Goal: Navigation & Orientation: Understand site structure

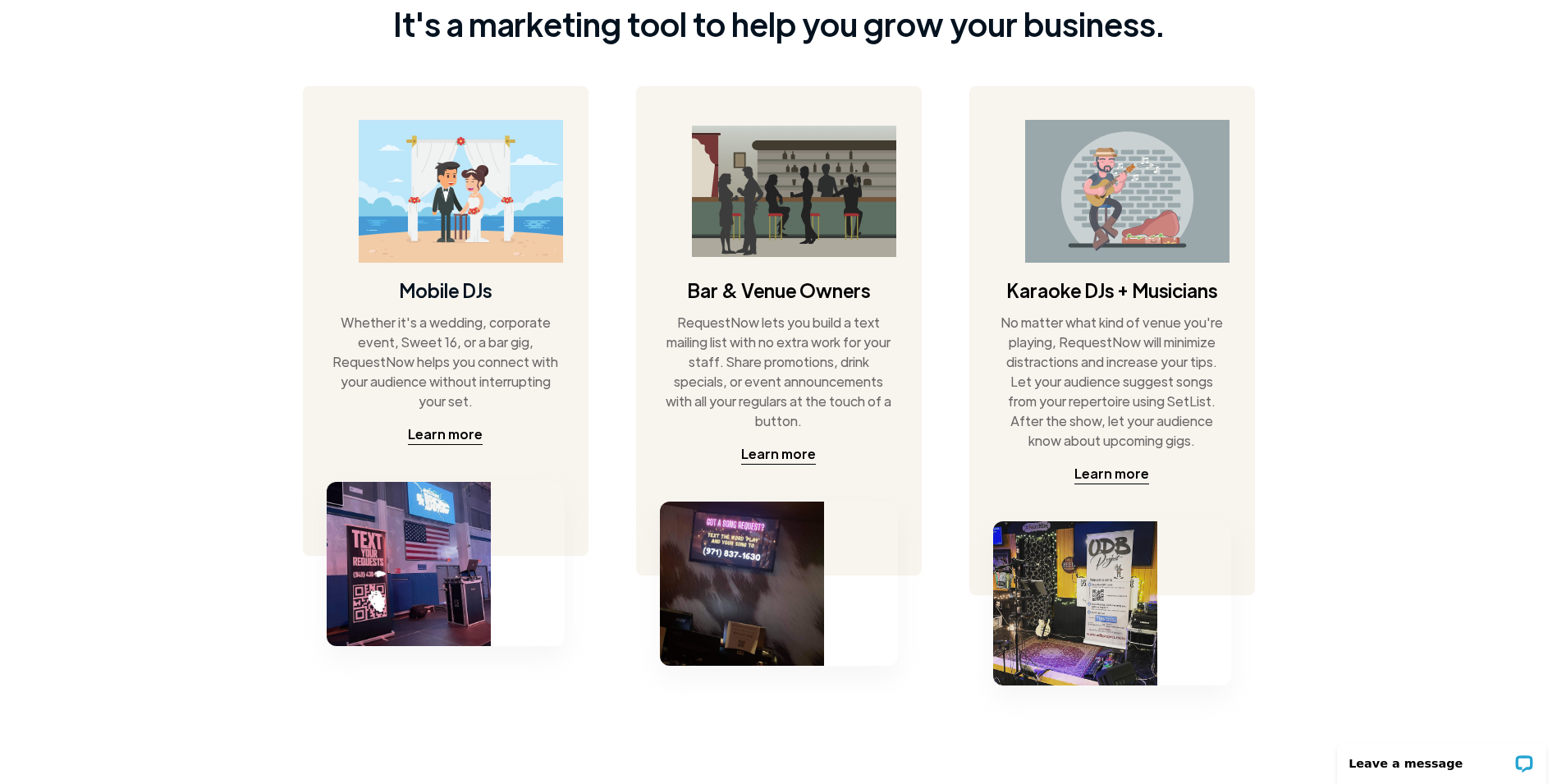
scroll to position [820, 0]
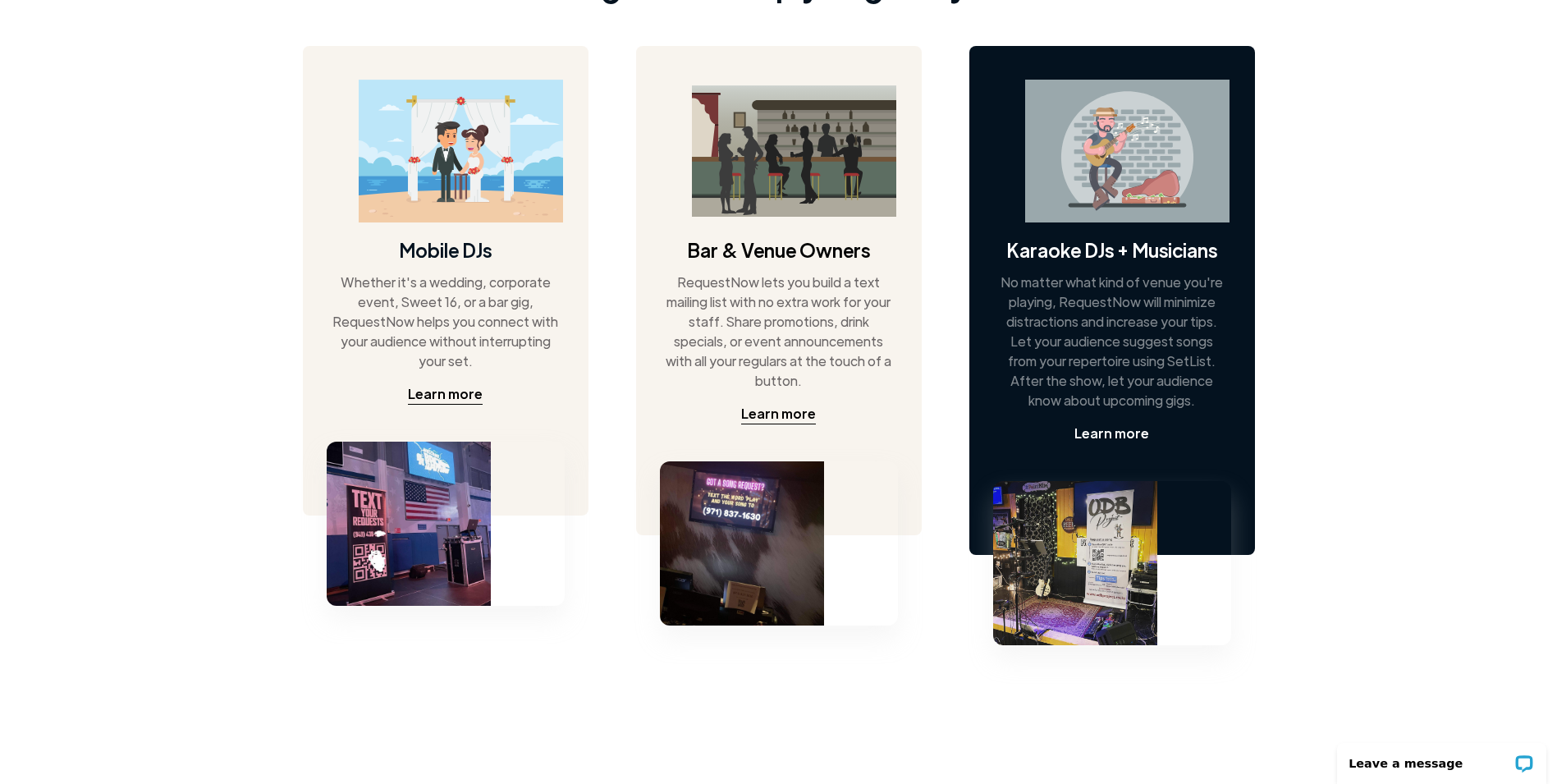
click at [1107, 433] on div "Learn more" at bounding box center [1112, 433] width 74 height 20
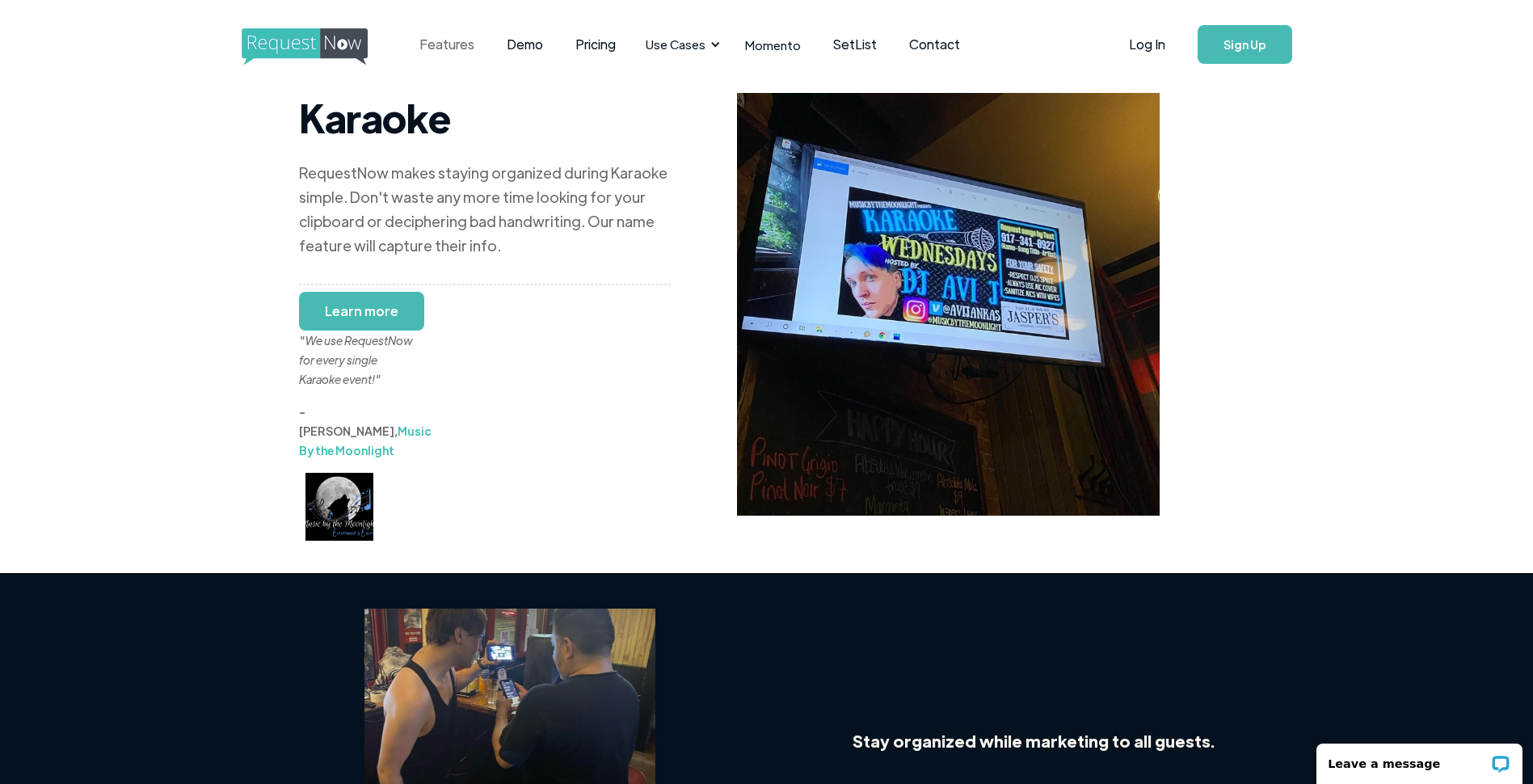
click at [454, 44] on link "Features" at bounding box center [446, 44] width 87 height 50
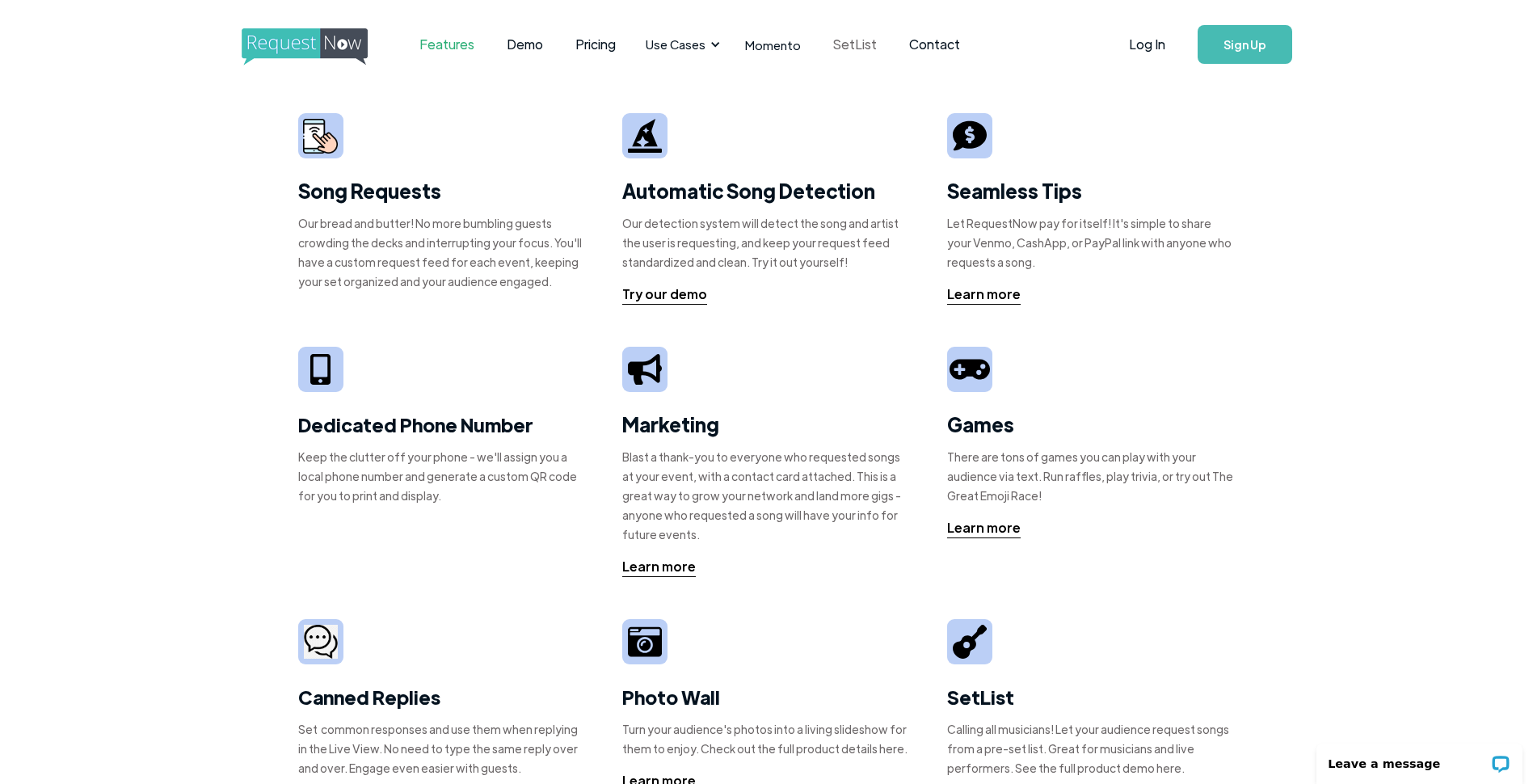
click at [842, 45] on link "SetList" at bounding box center [855, 44] width 76 height 50
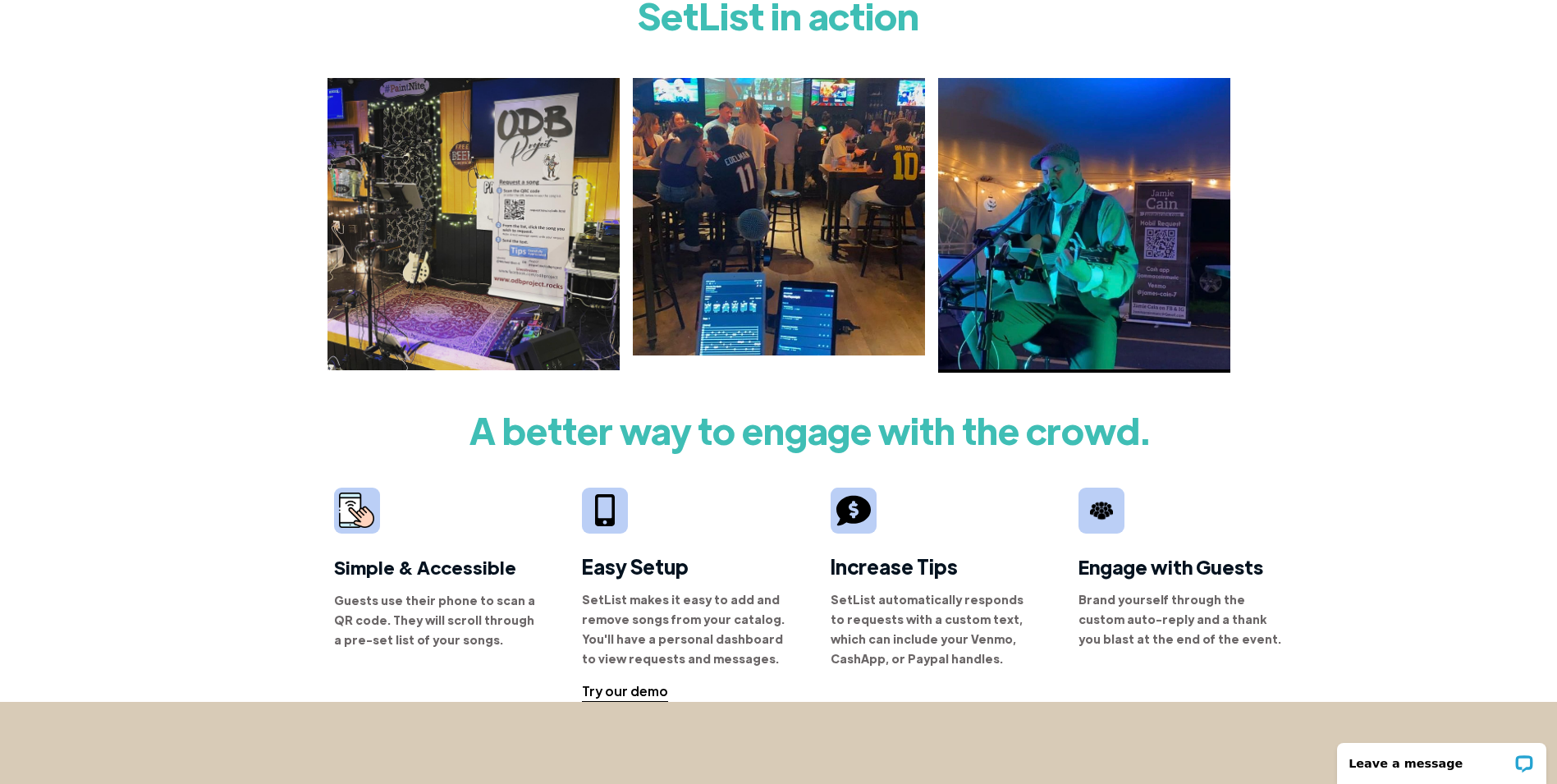
scroll to position [738, 0]
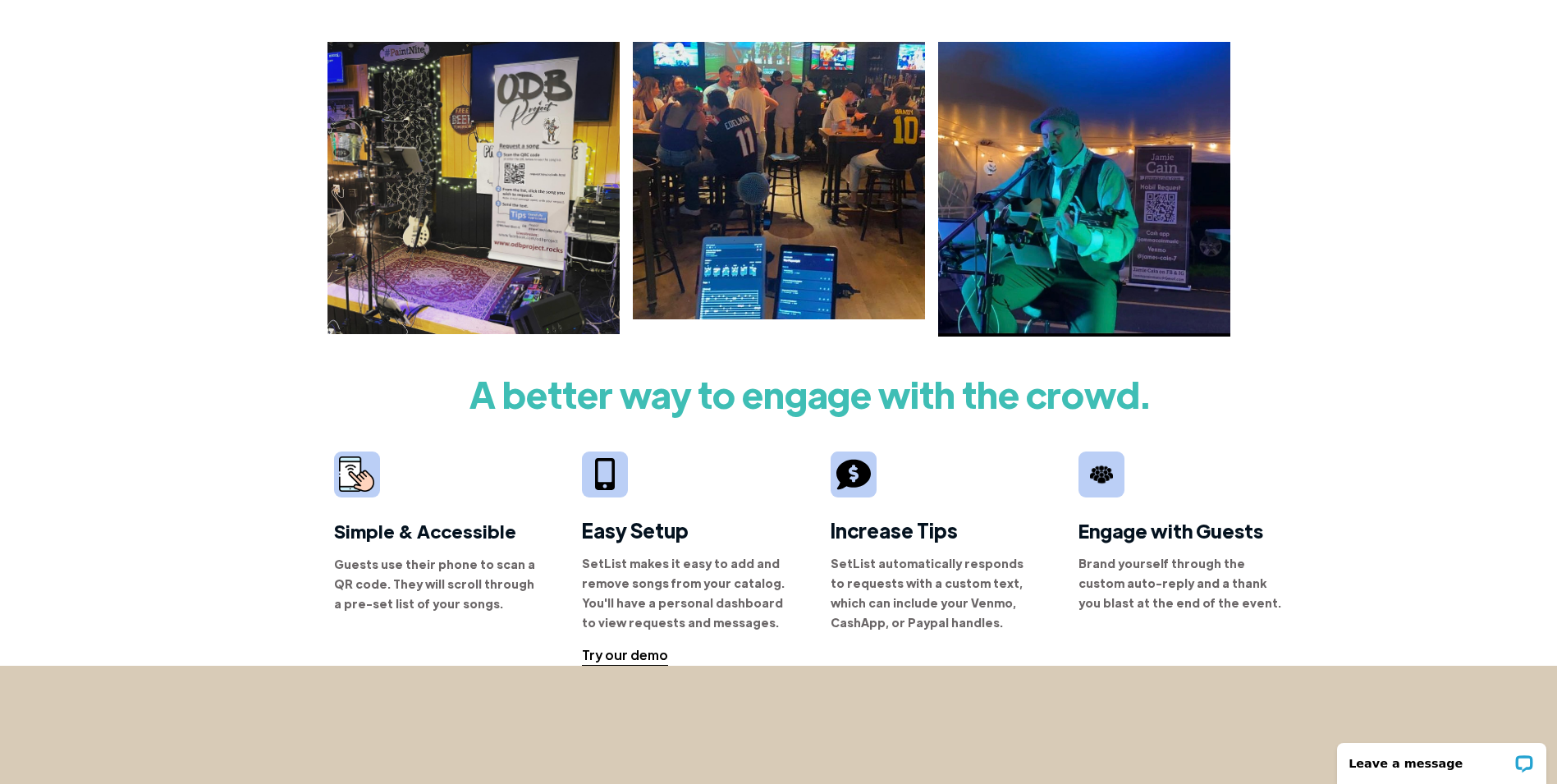
click at [782, 219] on img at bounding box center [778, 181] width 292 height 278
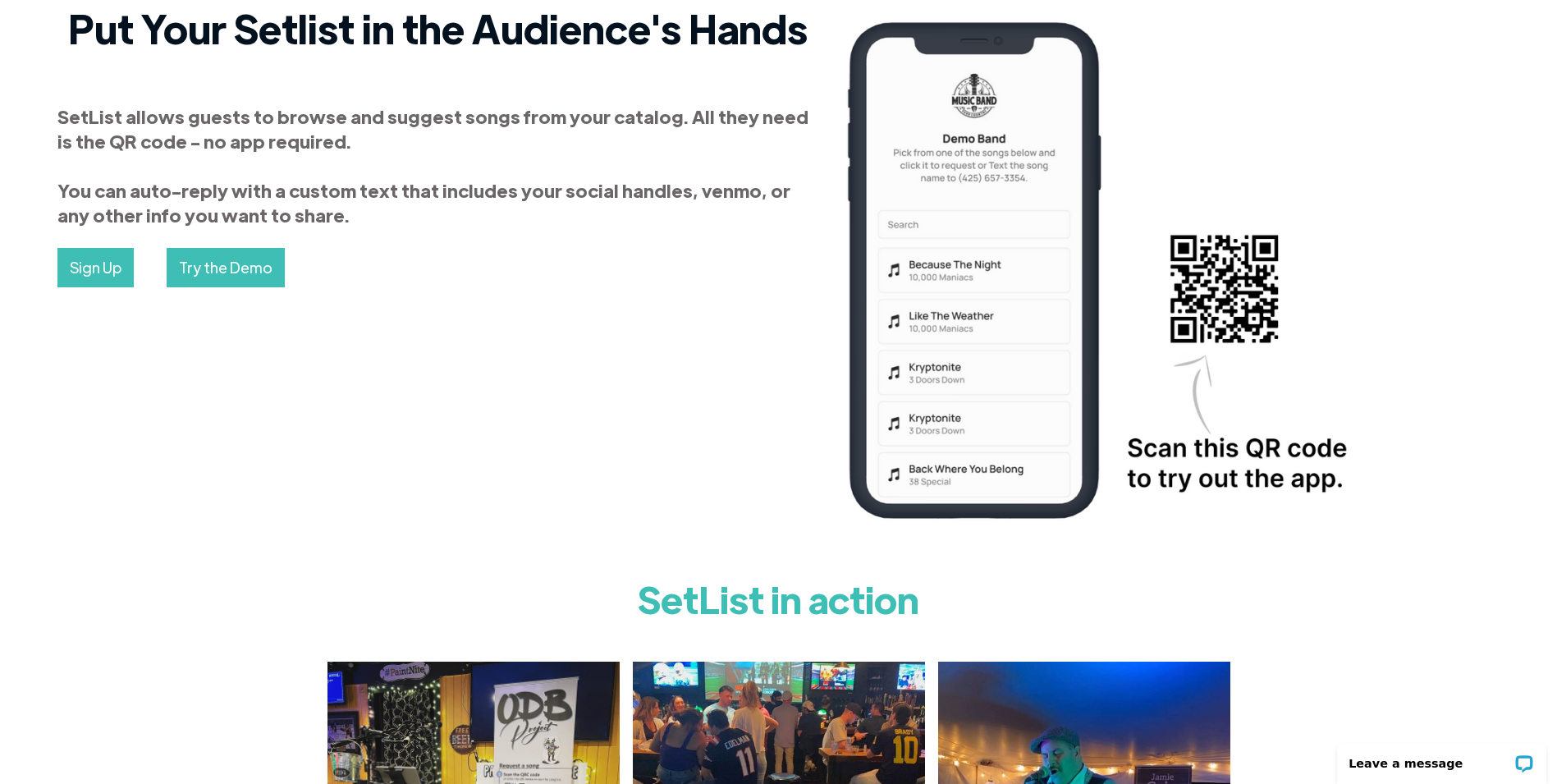
scroll to position [0, 0]
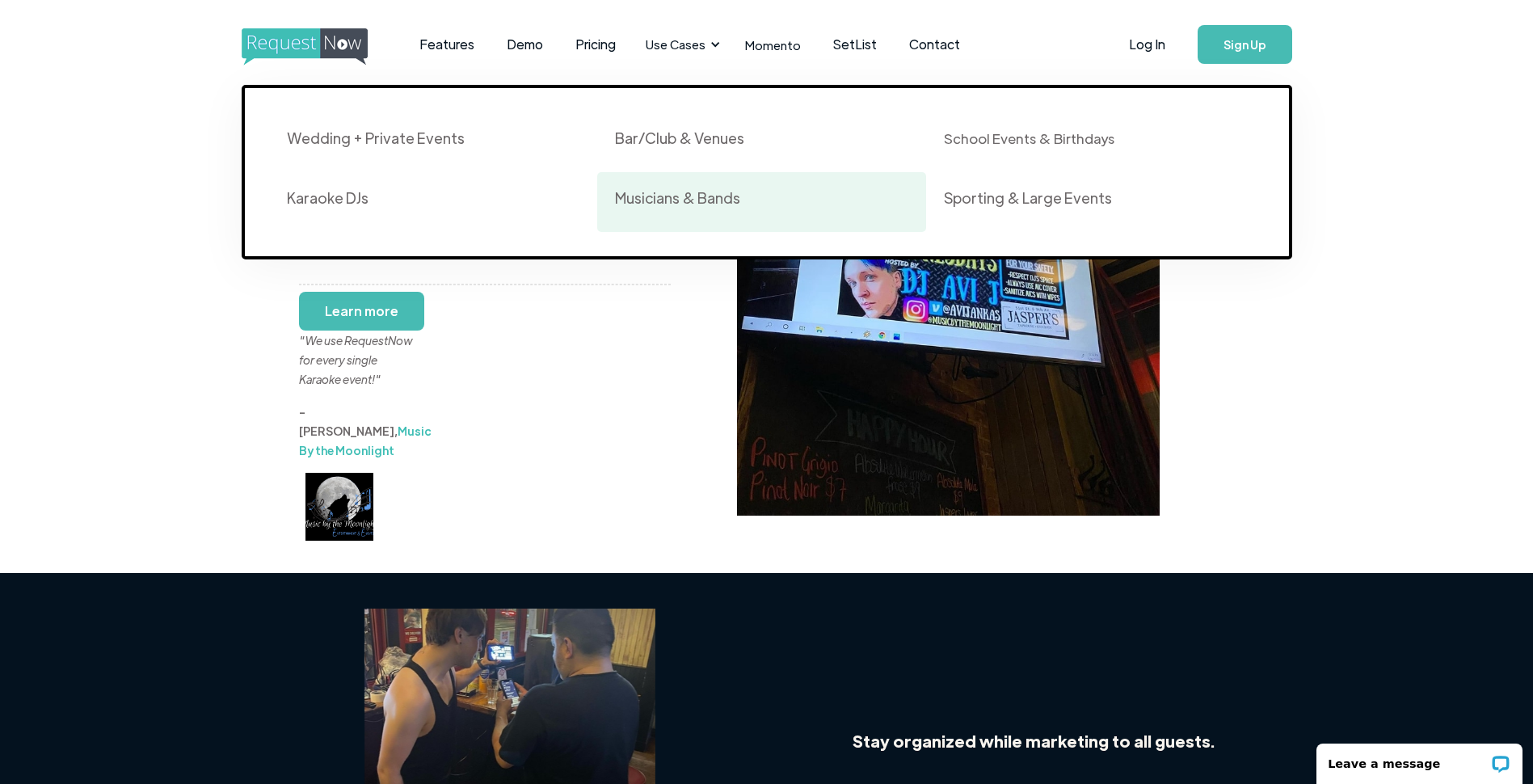
click at [677, 201] on div "Musicians & Bands" at bounding box center [677, 198] width 126 height 20
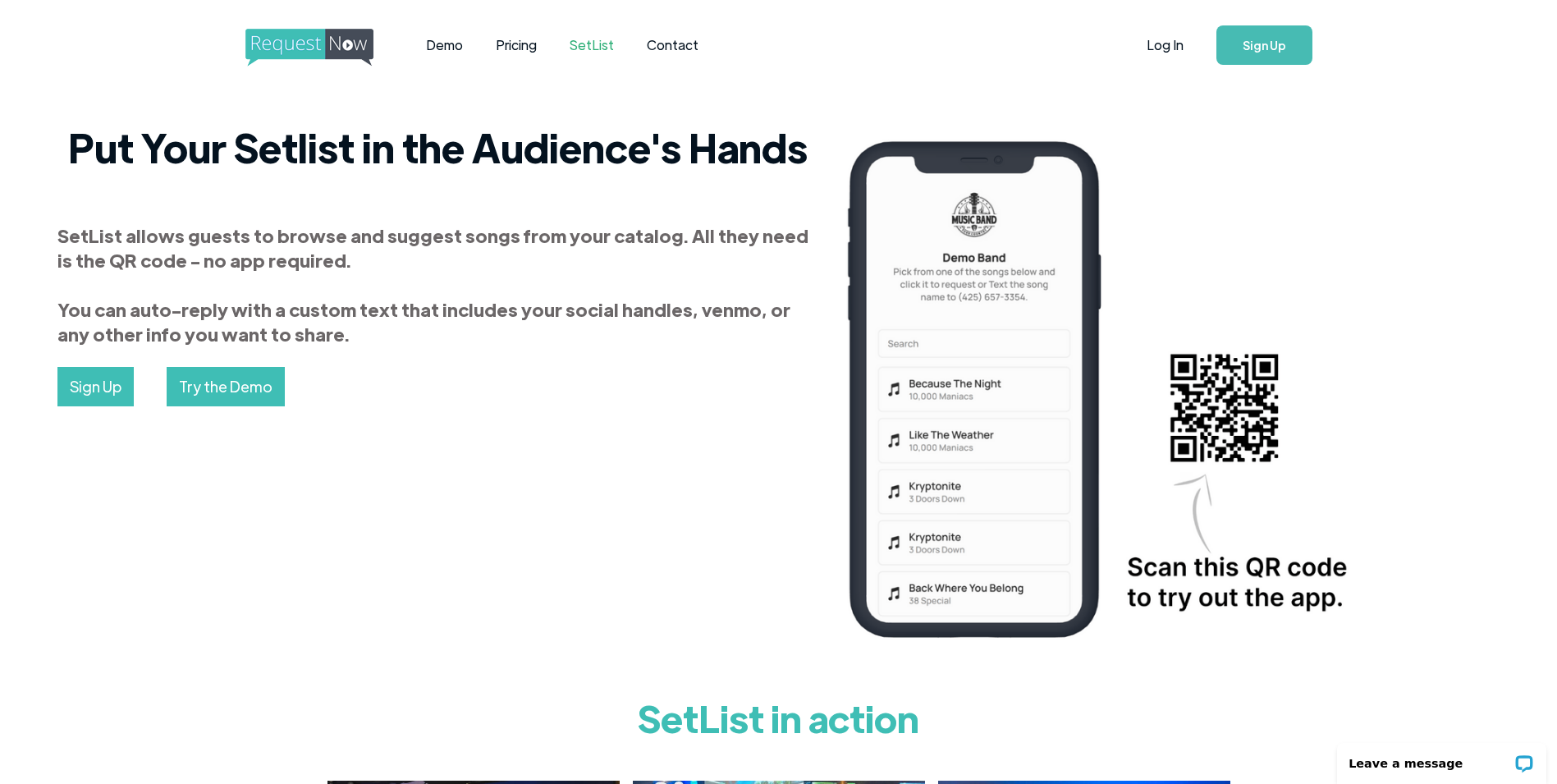
click at [284, 34] on img "home" at bounding box center [325, 48] width 158 height 38
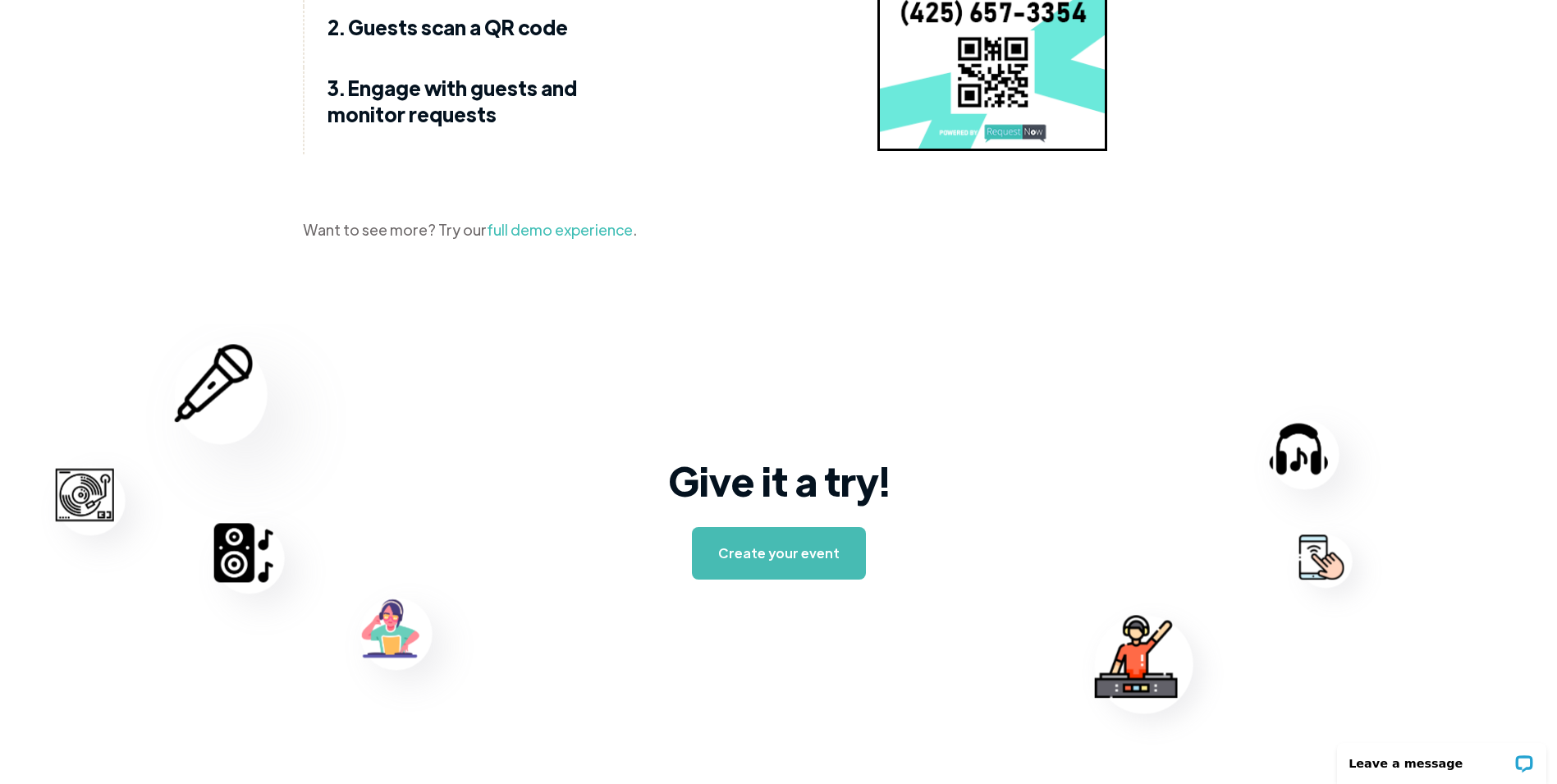
scroll to position [2380, 0]
